Goal: Information Seeking & Learning: Learn about a topic

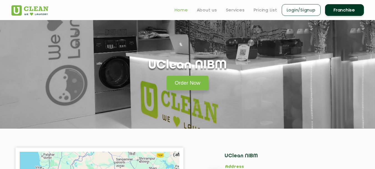
click at [175, 9] on link "Home" at bounding box center [181, 10] width 13 height 7
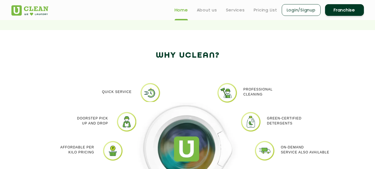
scroll to position [416, 0]
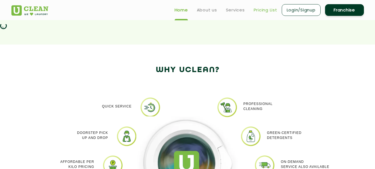
click at [259, 10] on link "Pricing List" at bounding box center [266, 10] width 24 height 7
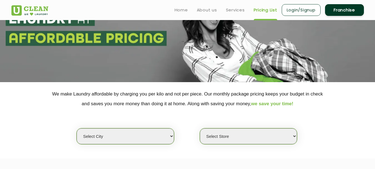
scroll to position [83, 0]
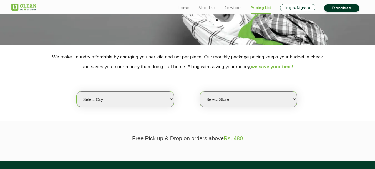
click at [152, 107] on div "Select city [GEOGRAPHIC_DATA] [GEOGRAPHIC_DATA] [GEOGRAPHIC_DATA] [GEOGRAPHIC_D…" at bounding box center [125, 99] width 98 height 16
click at [149, 102] on select "Select city [GEOGRAPHIC_DATA] [GEOGRAPHIC_DATA] [GEOGRAPHIC_DATA] [GEOGRAPHIC_D…" at bounding box center [125, 99] width 97 height 16
select select "30"
click at [77, 91] on select "Select city [GEOGRAPHIC_DATA] [GEOGRAPHIC_DATA] [GEOGRAPHIC_DATA] [GEOGRAPHIC_D…" at bounding box center [125, 99] width 97 height 16
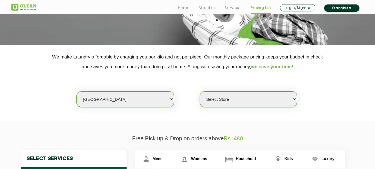
click at [222, 96] on select "Select Store [GEOGRAPHIC_DATA]" at bounding box center [248, 99] width 97 height 16
select select "421"
click at [200, 91] on select "Select Store [GEOGRAPHIC_DATA]" at bounding box center [248, 99] width 97 height 16
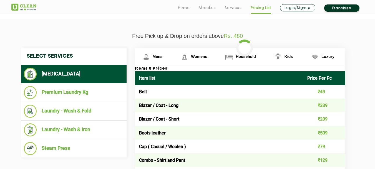
scroll to position [194, 0]
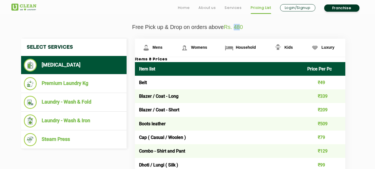
drag, startPoint x: 235, startPoint y: 26, endPoint x: 242, endPoint y: 28, distance: 7.3
click at [242, 28] on span "Rs. 480" at bounding box center [233, 27] width 19 height 6
drag, startPoint x: 139, startPoint y: 96, endPoint x: 182, endPoint y: 96, distance: 43.3
click at [182, 96] on td "Blazer / Coat - Long" at bounding box center [219, 96] width 169 height 14
click at [325, 96] on td "₹339" at bounding box center [324, 96] width 42 height 14
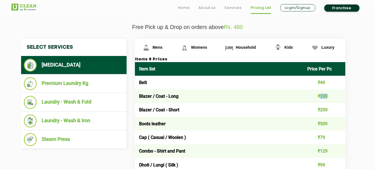
click at [325, 96] on td "₹339" at bounding box center [324, 96] width 42 height 14
click at [144, 83] on td "Belt" at bounding box center [219, 83] width 169 height 14
click at [326, 81] on td "₹49" at bounding box center [324, 83] width 42 height 14
click at [325, 81] on td "₹49" at bounding box center [324, 83] width 42 height 14
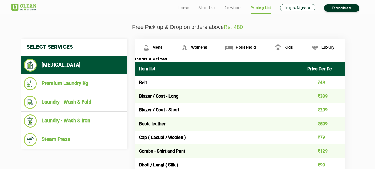
click at [325, 81] on td "₹49" at bounding box center [324, 83] width 42 height 14
click at [323, 82] on td "₹49" at bounding box center [324, 83] width 42 height 14
click at [298, 84] on td "Belt" at bounding box center [219, 83] width 169 height 14
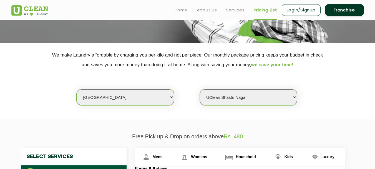
scroll to position [83, 0]
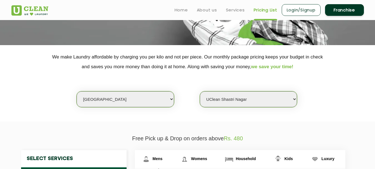
click at [128, 96] on select "Select city [GEOGRAPHIC_DATA] [GEOGRAPHIC_DATA] [GEOGRAPHIC_DATA] [GEOGRAPHIC_D…" at bounding box center [125, 99] width 97 height 16
select select "3"
click at [77, 91] on select "Select city [GEOGRAPHIC_DATA] [GEOGRAPHIC_DATA] [GEOGRAPHIC_DATA] [GEOGRAPHIC_D…" at bounding box center [125, 99] width 97 height 16
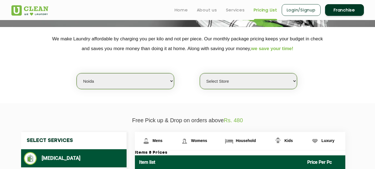
scroll to position [111, 0]
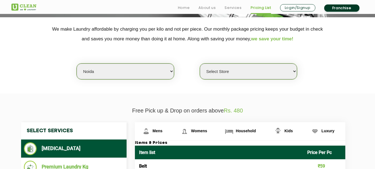
click at [247, 72] on select "Select Store [GEOGRAPHIC_DATA] [GEOGRAPHIC_DATA] [GEOGRAPHIC_DATA] [GEOGRAPHIC_…" at bounding box center [248, 71] width 97 height 16
click at [222, 72] on select "Select Store [GEOGRAPHIC_DATA] [GEOGRAPHIC_DATA] [GEOGRAPHIC_DATA] [GEOGRAPHIC_…" at bounding box center [248, 71] width 97 height 16
select select "120"
click at [200, 63] on select "Select Store [GEOGRAPHIC_DATA] [GEOGRAPHIC_DATA] [GEOGRAPHIC_DATA] [GEOGRAPHIC_…" at bounding box center [248, 71] width 97 height 16
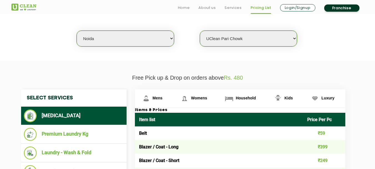
scroll to position [222, 0]
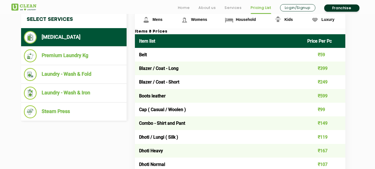
click at [140, 55] on td "Belt" at bounding box center [219, 55] width 169 height 14
click at [324, 53] on td "₹59" at bounding box center [324, 55] width 42 height 14
click at [160, 69] on td "Blazer / Coat - Long" at bounding box center [219, 68] width 169 height 14
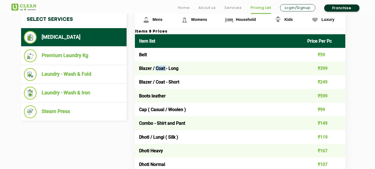
click at [160, 69] on td "Blazer / Coat - Long" at bounding box center [219, 68] width 169 height 14
click at [150, 30] on h3 "Items & Prices" at bounding box center [240, 31] width 210 height 5
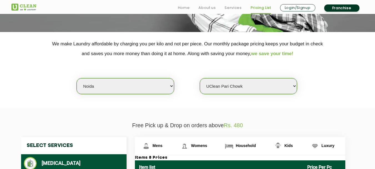
scroll to position [139, 0]
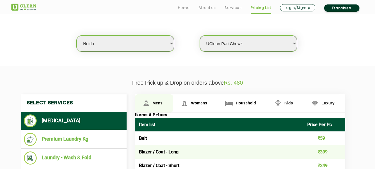
click at [162, 104] on span "Mens" at bounding box center [158, 103] width 10 height 4
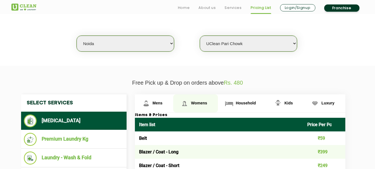
click at [194, 100] on link "Womens" at bounding box center [195, 103] width 45 height 18
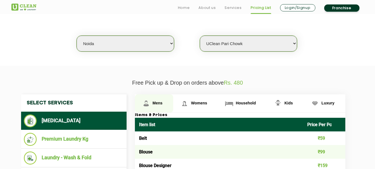
click at [160, 103] on span "Mens" at bounding box center [158, 103] width 10 height 4
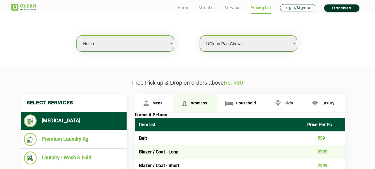
click at [200, 100] on link "Womens" at bounding box center [195, 103] width 45 height 18
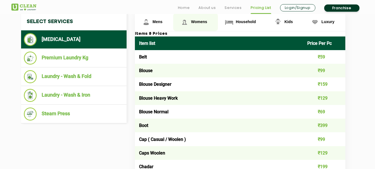
scroll to position [222, 0]
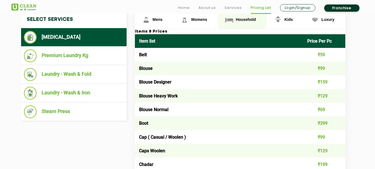
click at [246, 20] on span "Household" at bounding box center [246, 19] width 20 height 4
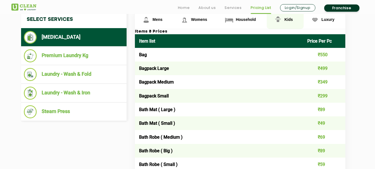
click at [280, 17] on img at bounding box center [278, 20] width 10 height 10
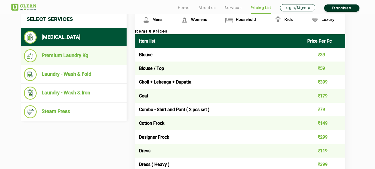
click at [56, 56] on li "Premium Laundry Kg" at bounding box center [74, 55] width 100 height 13
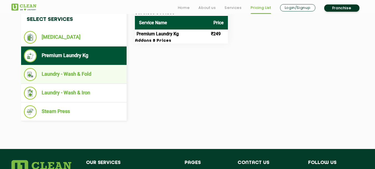
click at [61, 67] on ul "Laundry - Wash & Fold" at bounding box center [74, 74] width 106 height 19
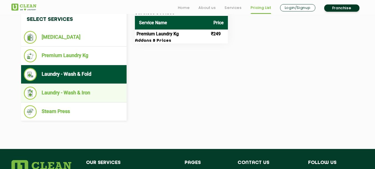
click at [70, 94] on li "Laundry - Wash & Iron" at bounding box center [74, 92] width 100 height 13
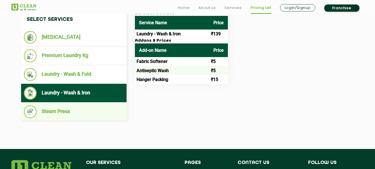
click at [65, 104] on ul "Steam Press" at bounding box center [74, 111] width 106 height 19
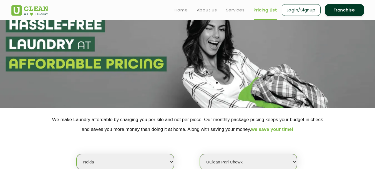
scroll to position [0, 0]
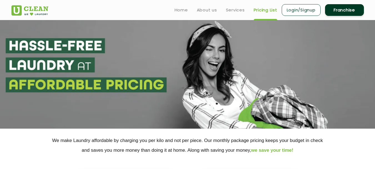
click at [72, 49] on section at bounding box center [187, 74] width 375 height 108
drag, startPoint x: 98, startPoint y: 58, endPoint x: 114, endPoint y: 58, distance: 16.1
click at [114, 58] on section at bounding box center [187, 74] width 375 height 108
drag, startPoint x: 45, startPoint y: 65, endPoint x: 119, endPoint y: 61, distance: 74.5
click at [119, 61] on section at bounding box center [187, 74] width 375 height 108
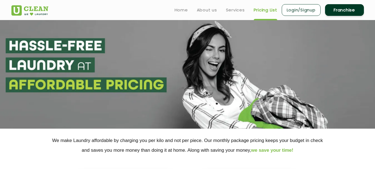
click at [209, 70] on section at bounding box center [187, 74] width 375 height 108
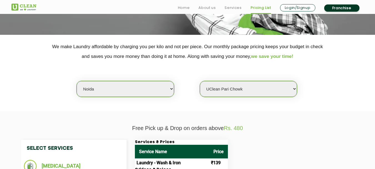
scroll to position [167, 0]
